Goal: Complete application form: Complete application form

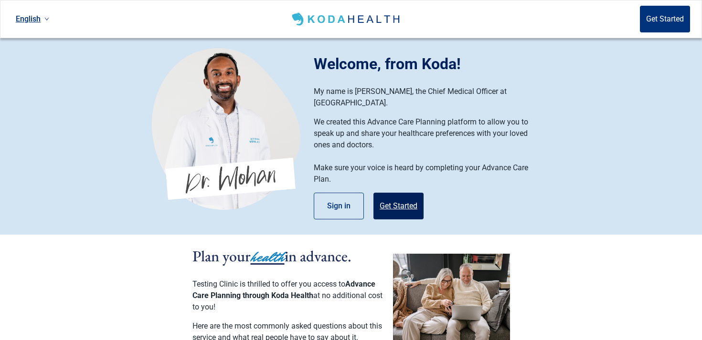
click at [403, 196] on button "Get Started" at bounding box center [398, 206] width 50 height 27
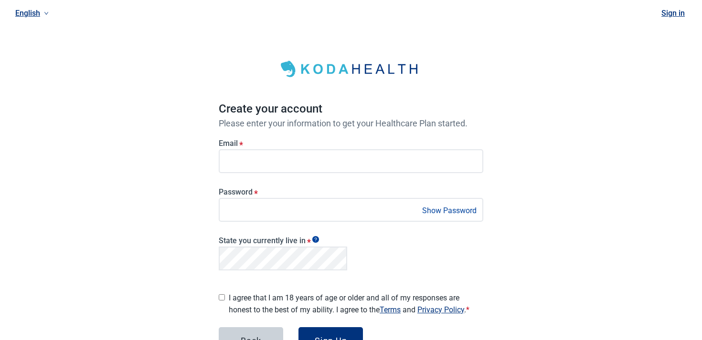
click at [330, 85] on div "Create your account Please enter your information to get your Healthcare Plan s…" at bounding box center [351, 213] width 264 height 351
click at [312, 306] on label "I agree that I am 18 years of age or older and all of my responses are honest t…" at bounding box center [356, 304] width 254 height 24
click at [225, 301] on input "I agree that I am 18 years of age or older and all of my responses are honest t…" at bounding box center [222, 297] width 6 height 6
checkbox input "true"
click at [325, 327] on button "Sign Up" at bounding box center [330, 340] width 64 height 27
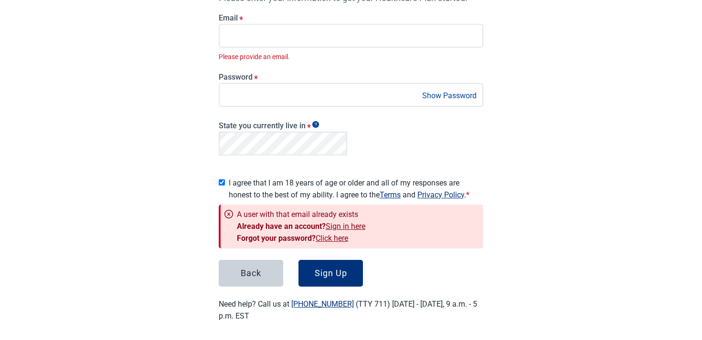
scroll to position [126, 0]
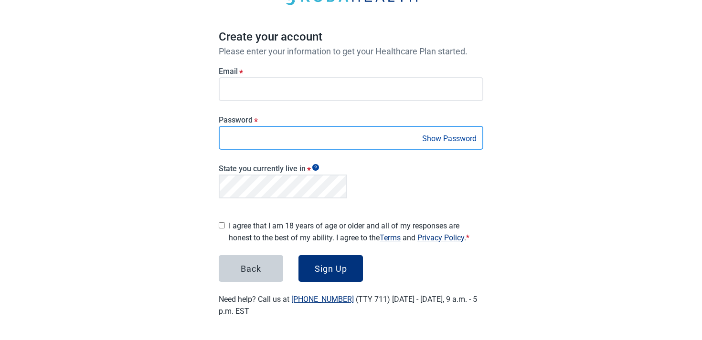
scroll to position [69, 0]
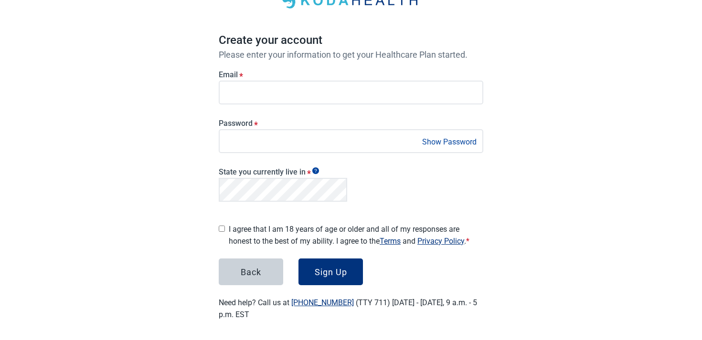
click at [287, 235] on label "I agree that I am 18 years of age or older and all of my responses are honest t…" at bounding box center [356, 235] width 254 height 24
click at [225, 232] on input "I agree that I am 18 years of age or older and all of my responses are honest t…" at bounding box center [222, 229] width 6 height 6
checkbox input "true"
click at [316, 269] on div "Sign Up" at bounding box center [331, 272] width 32 height 10
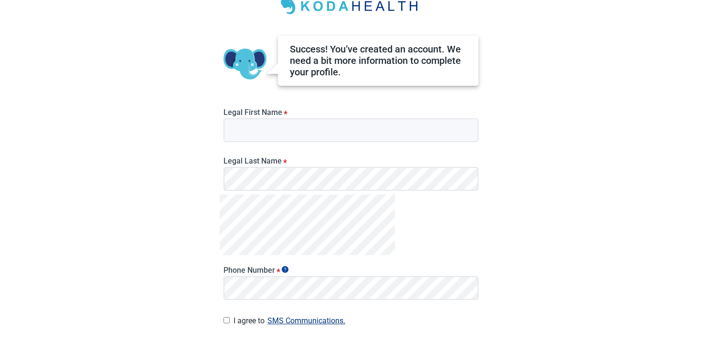
scroll to position [24, 0]
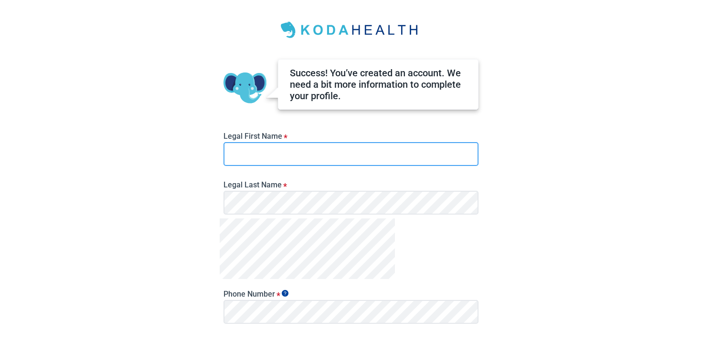
click at [280, 163] on input "Legal First Name *" at bounding box center [350, 154] width 255 height 24
type input "[PERSON_NAME]"
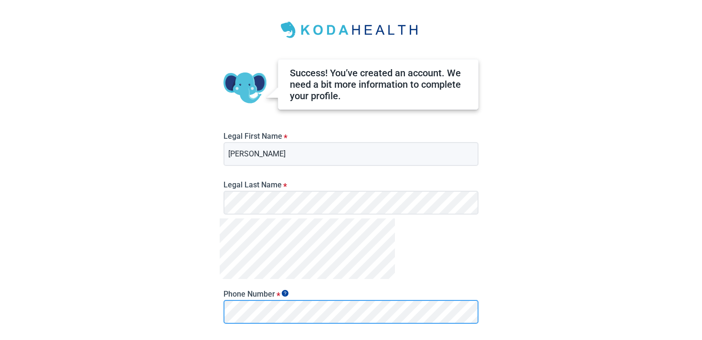
scroll to position [124, 0]
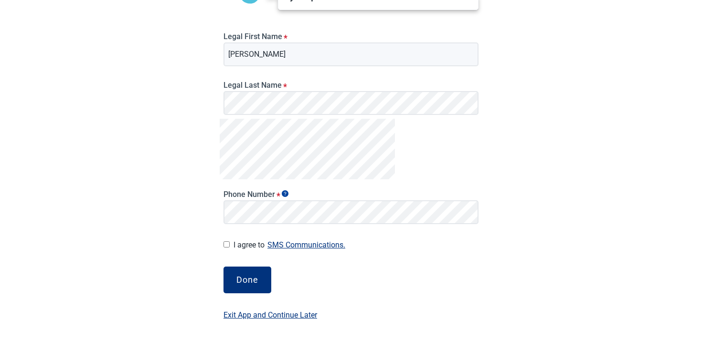
click at [241, 297] on div "Done Exit App and Continue Later" at bounding box center [350, 286] width 255 height 38
click at [242, 281] on div "Done" at bounding box center [247, 280] width 22 height 10
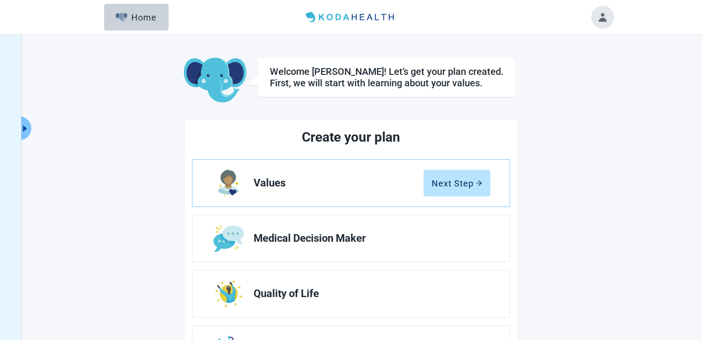
click at [115, 3] on header "Menu Home" at bounding box center [350, 17] width 549 height 34
click at [123, 21] on img "button" at bounding box center [121, 17] width 12 height 9
click at [609, 20] on button "Toggle account menu" at bounding box center [602, 17] width 23 height 23
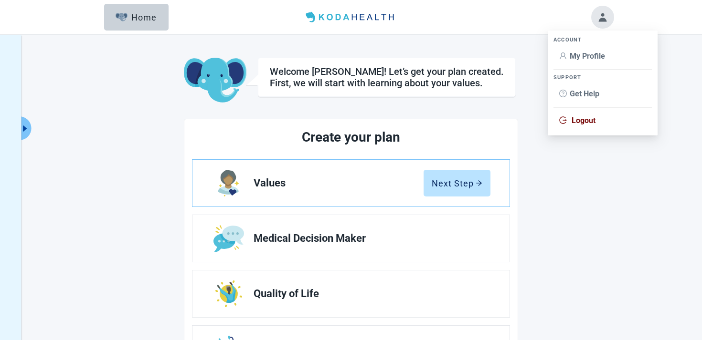
click at [575, 119] on span "Logout" at bounding box center [583, 120] width 24 height 9
